Goal: Find specific page/section: Find specific page/section

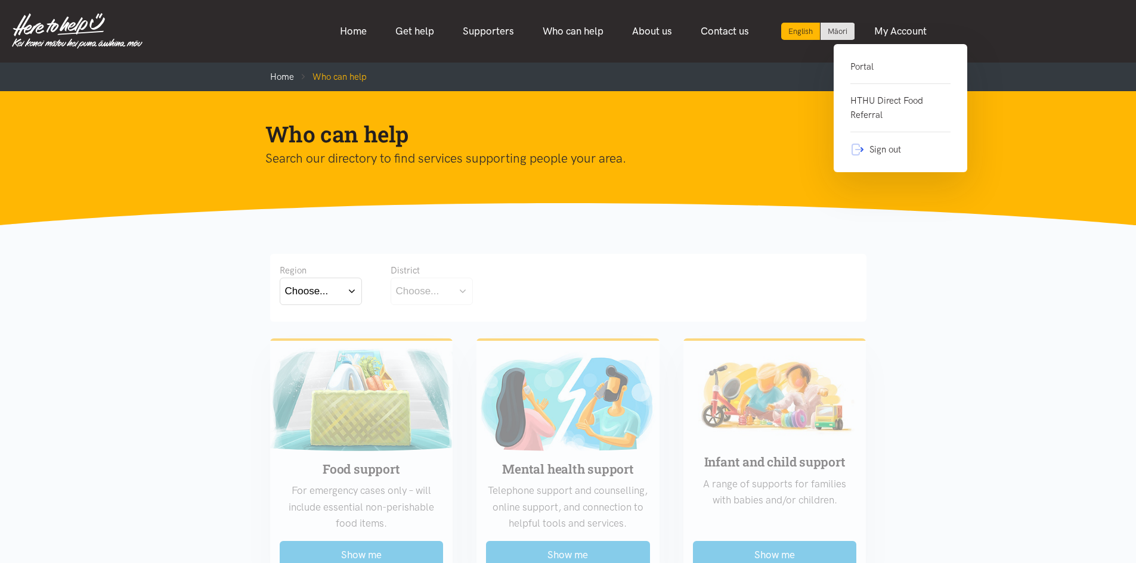
click at [860, 64] on link "Portal" at bounding box center [900, 72] width 100 height 24
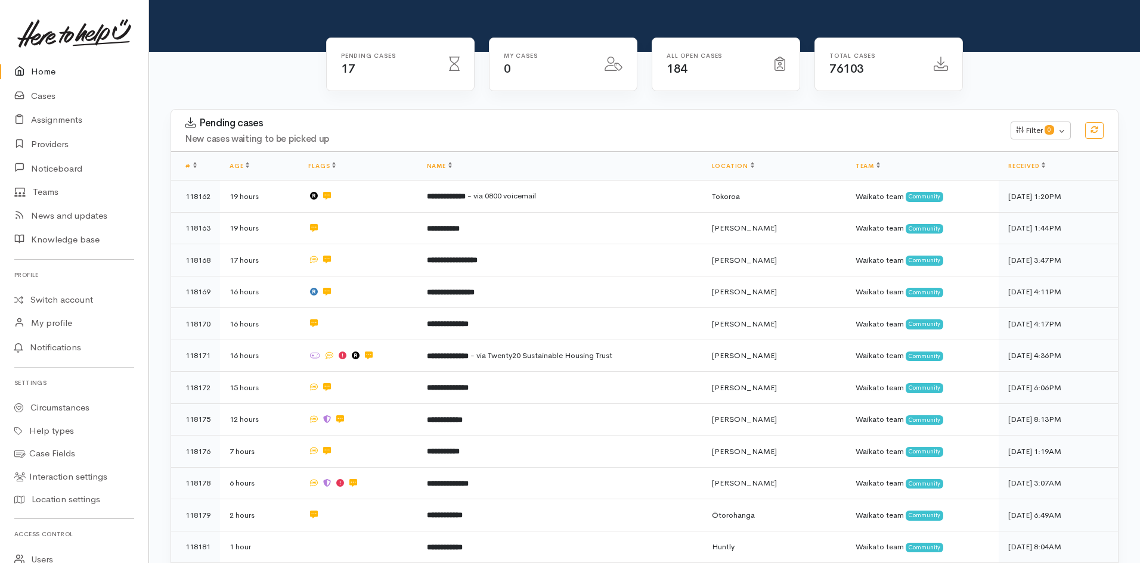
scroll to position [60, 0]
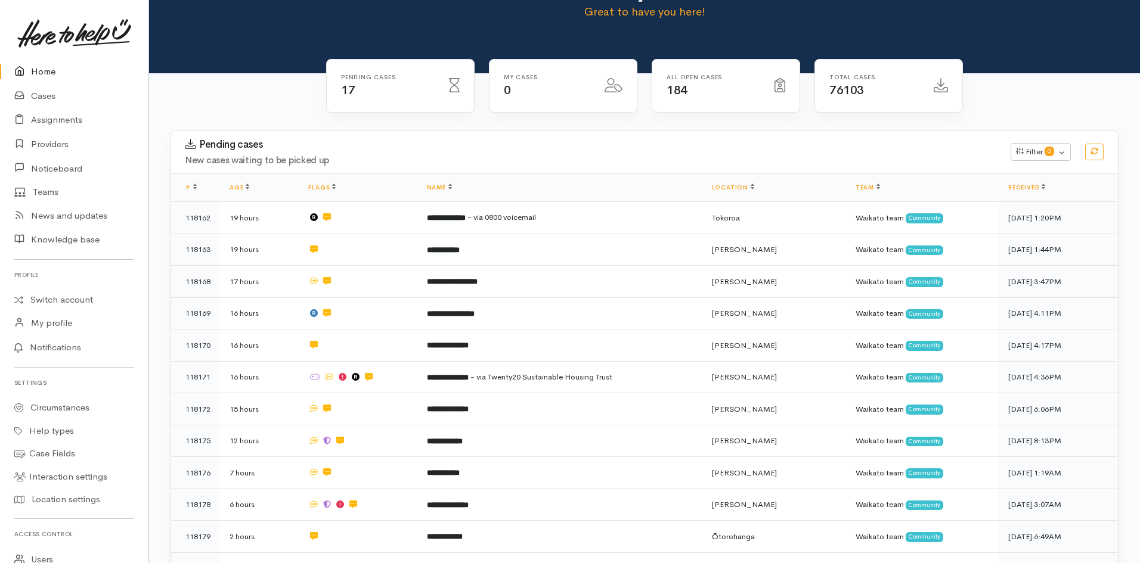
click at [55, 73] on link "Home" at bounding box center [74, 72] width 148 height 24
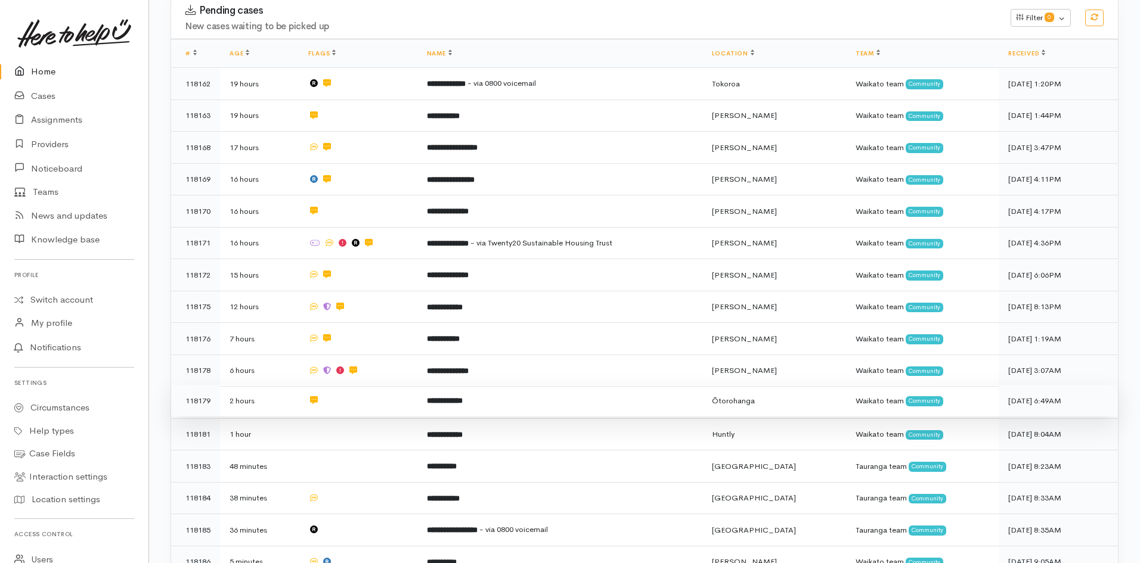
scroll to position [298, 0]
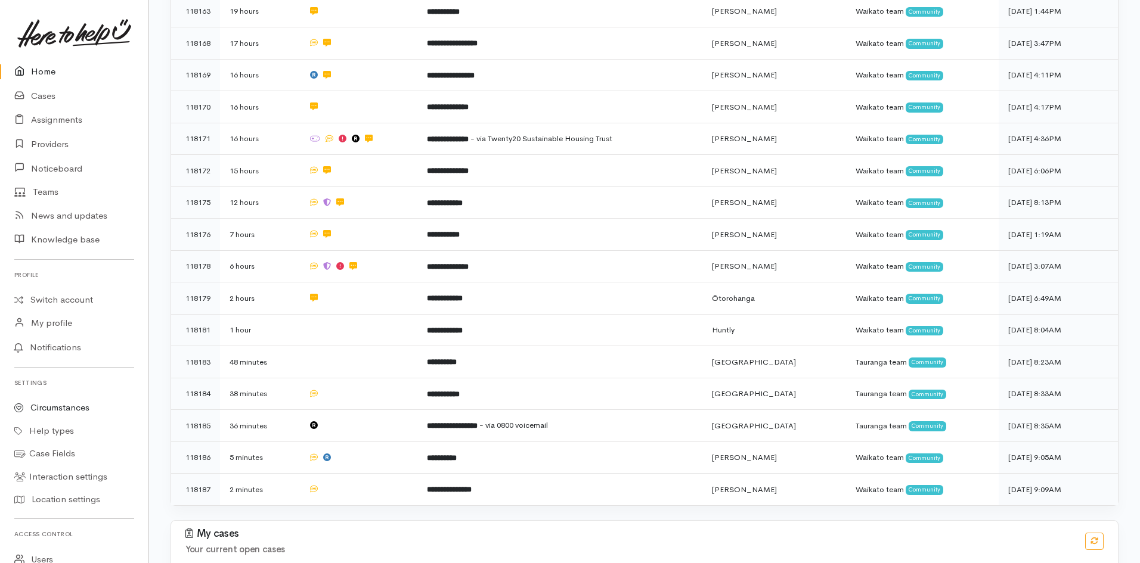
click at [66, 407] on link "Circumstances" at bounding box center [74, 407] width 148 height 23
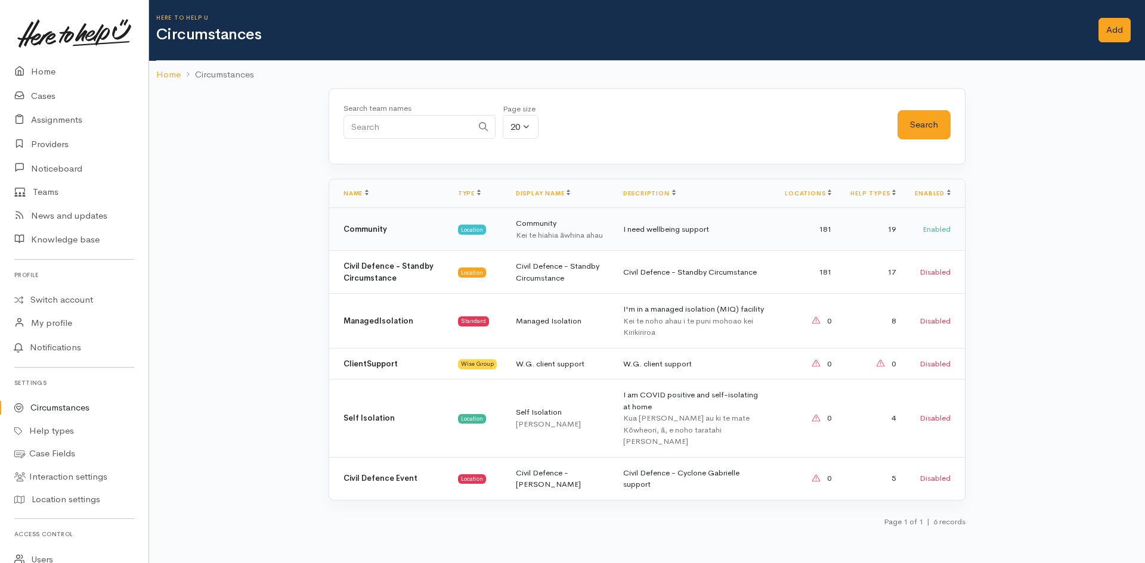
click at [585, 236] on div "Kei te hiahia āwhina ahau" at bounding box center [560, 236] width 88 height 12
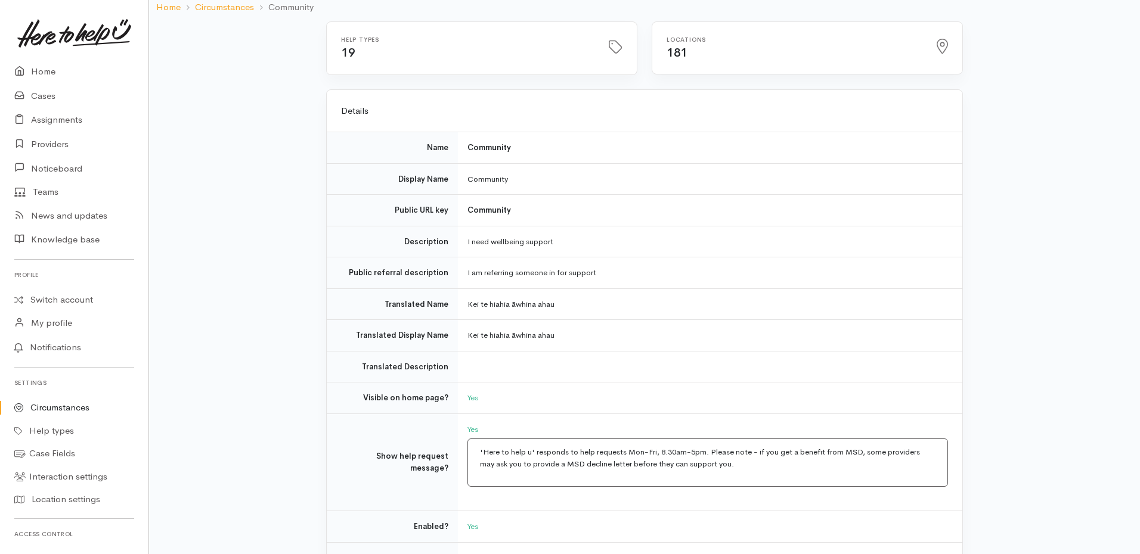
scroll to position [238, 0]
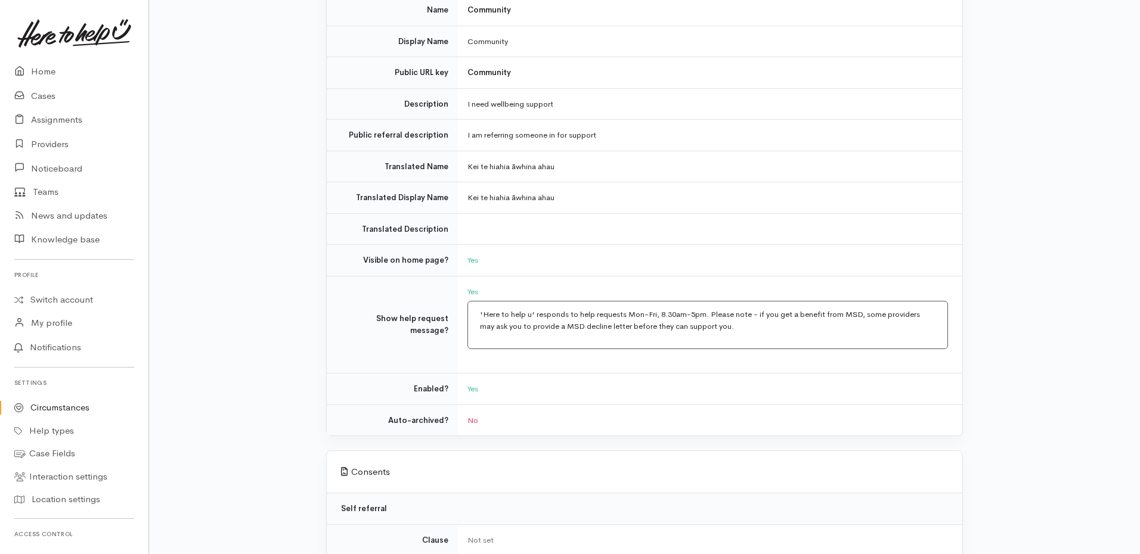
click at [1126, 393] on div "Archive all cases There are 184 open cases in this circumstance Are you sure yo…" at bounding box center [644, 357] width 991 height 947
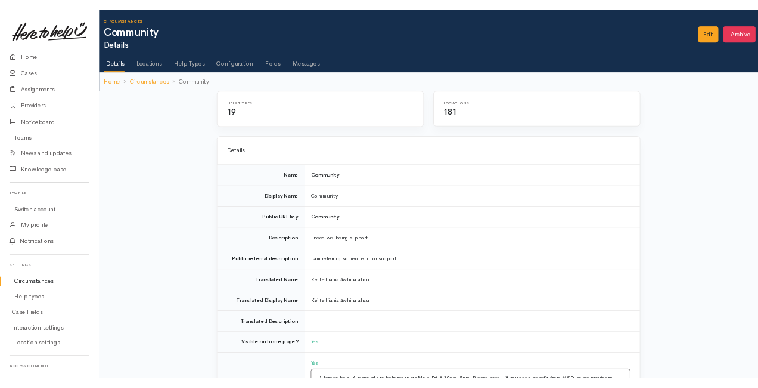
scroll to position [238, 0]
